Goal: Transaction & Acquisition: Obtain resource

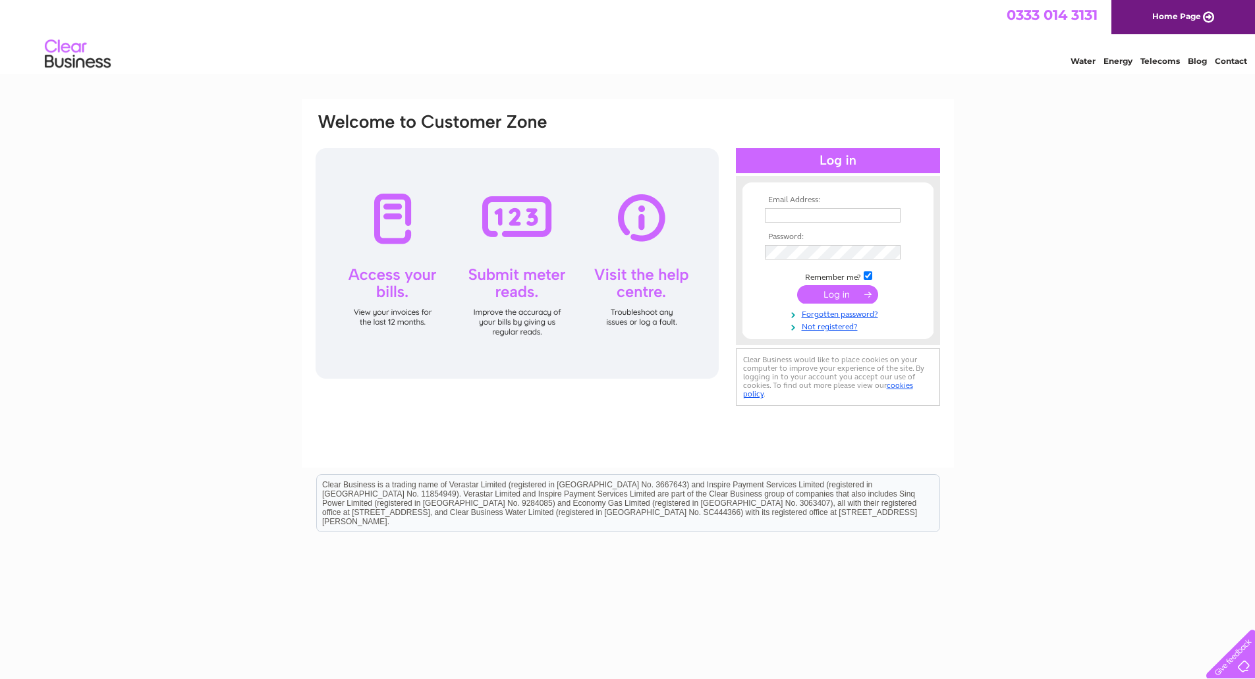
type input "bill@samproperties.co.uk"
click at [860, 300] on input "submit" at bounding box center [837, 294] width 81 height 18
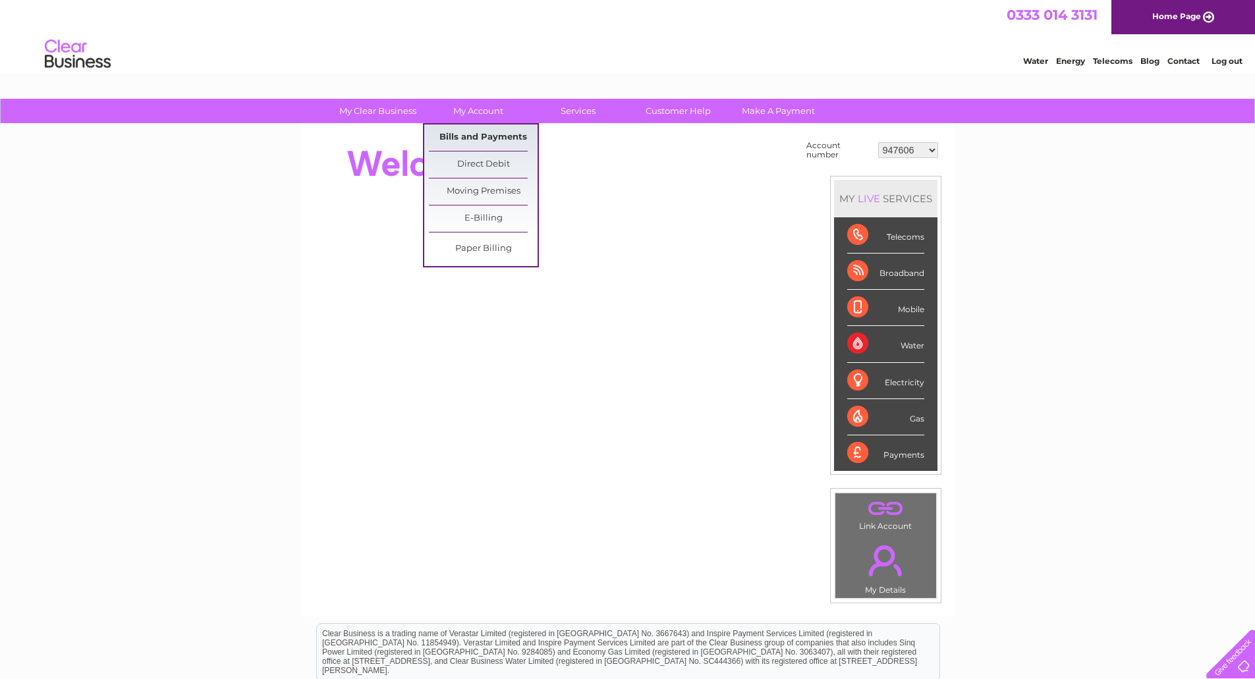
click at [482, 138] on link "Bills and Payments" at bounding box center [483, 137] width 109 height 26
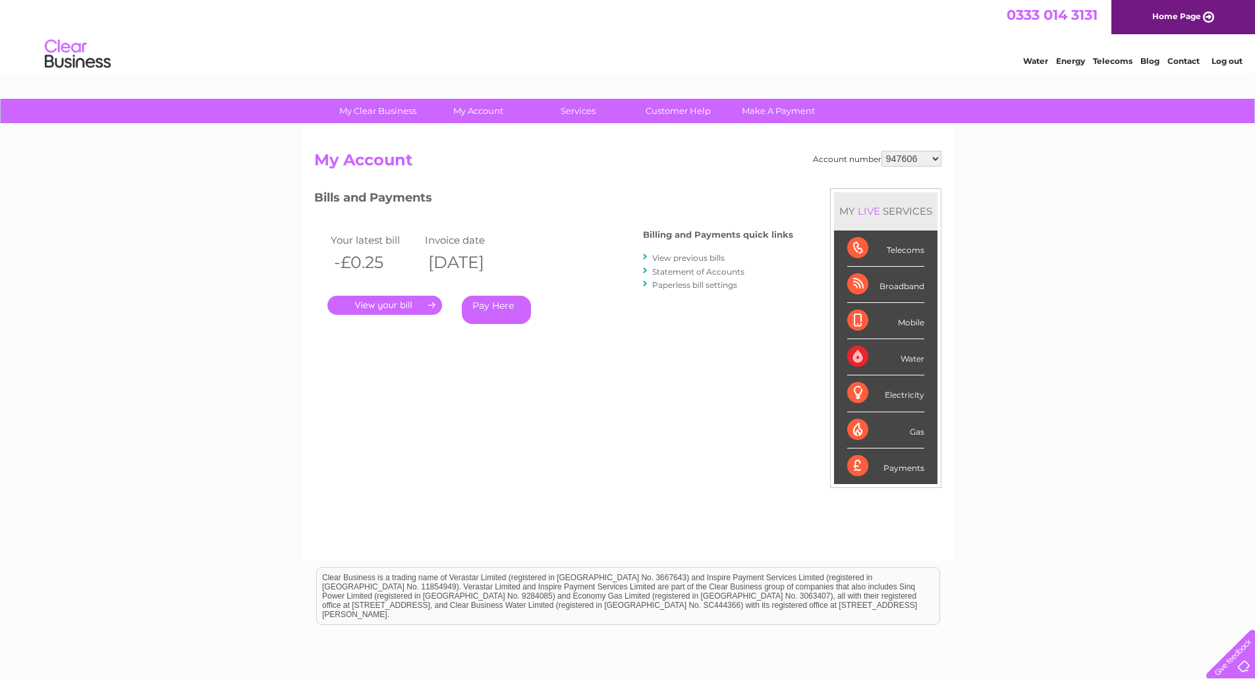
click at [917, 159] on select "947606 995957 998503 998504 1090020 1090024 30300504" at bounding box center [911, 159] width 60 height 16
select select "995957"
click at [881, 151] on select "947606 995957 998503 998504 1090020 1090024 30300504" at bounding box center [911, 159] width 60 height 16
click at [409, 306] on link "." at bounding box center [384, 305] width 115 height 19
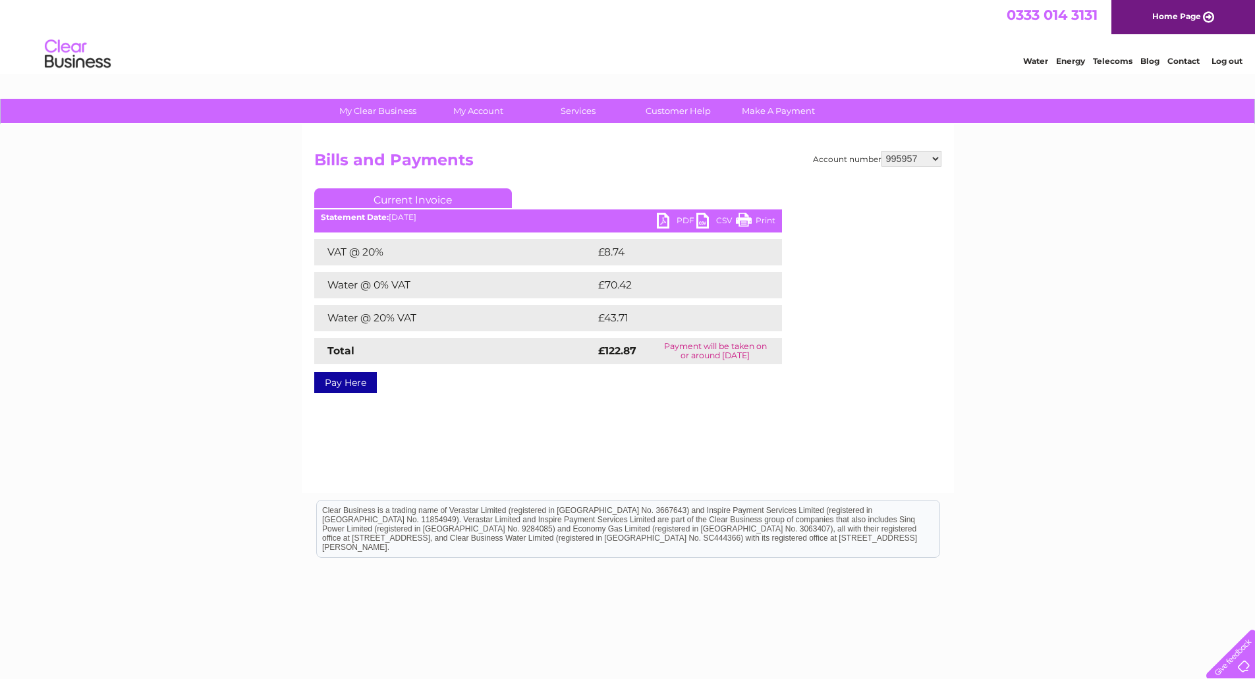
click at [674, 224] on link "PDF" at bounding box center [677, 222] width 40 height 19
click at [1224, 63] on link "Log out" at bounding box center [1226, 61] width 31 height 10
